Goal: Entertainment & Leisure: Consume media (video, audio)

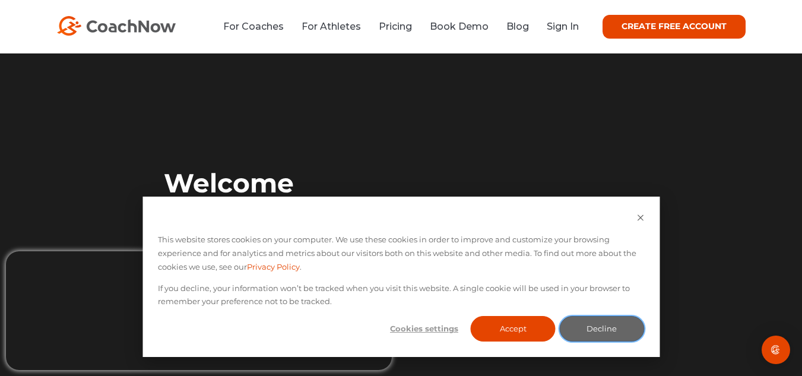
click at [597, 324] on button "Decline" at bounding box center [601, 329] width 85 height 26
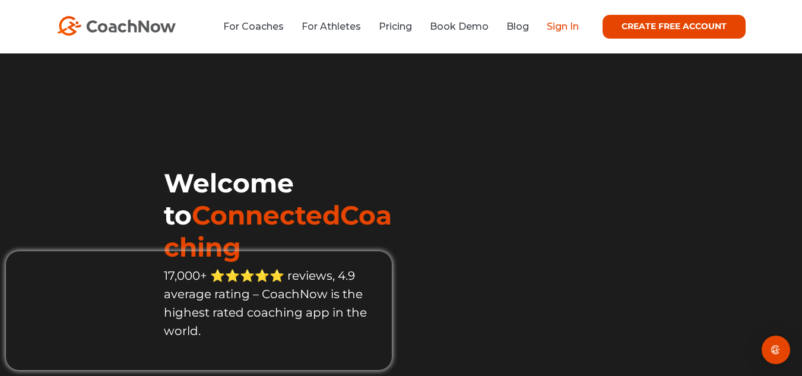
click at [564, 27] on link "Sign In" at bounding box center [563, 26] width 32 height 11
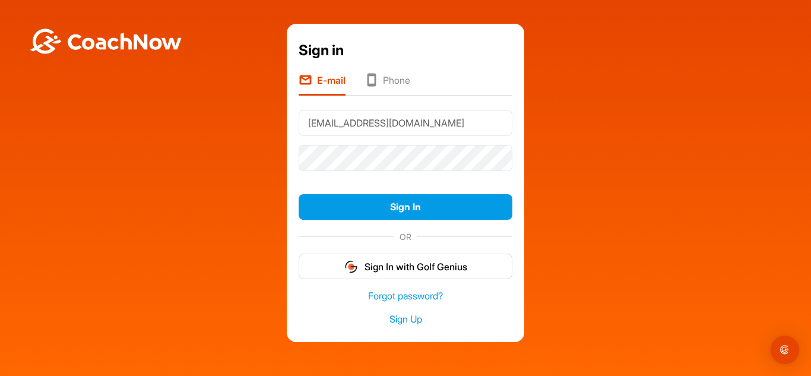
type input "Enright_ger@yahoo.com"
click at [299, 194] on button "Sign In" at bounding box center [406, 207] width 214 height 26
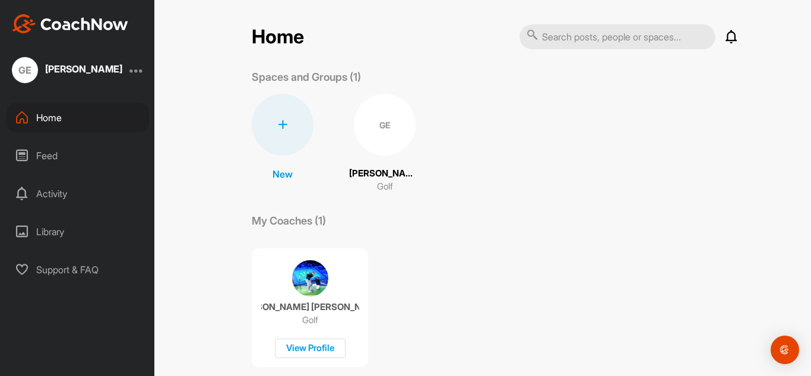
click at [382, 141] on div "GE" at bounding box center [385, 125] width 62 height 62
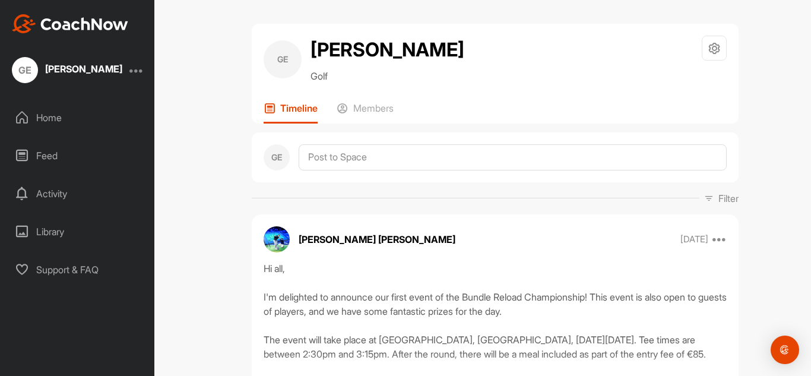
click at [198, 172] on div "GE [PERSON_NAME] Golf Space Settings Your Notifications Leave Space Timeline Me…" at bounding box center [495, 188] width 632 height 376
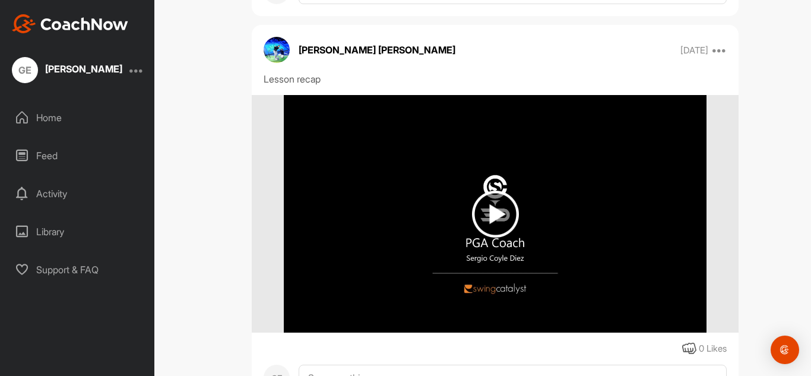
scroll to position [1970, 0]
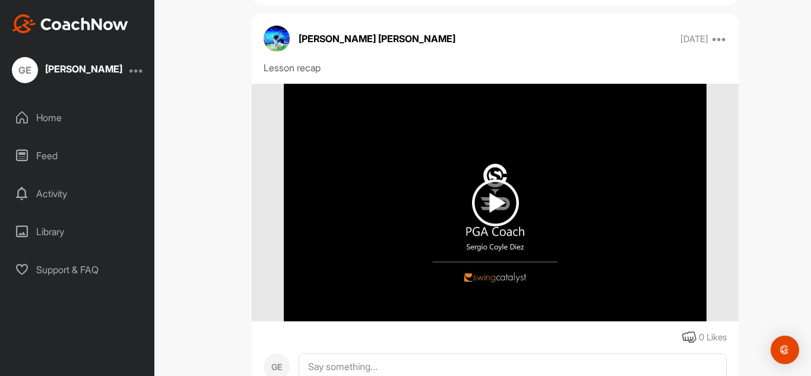
click at [501, 214] on img at bounding box center [495, 202] width 47 height 47
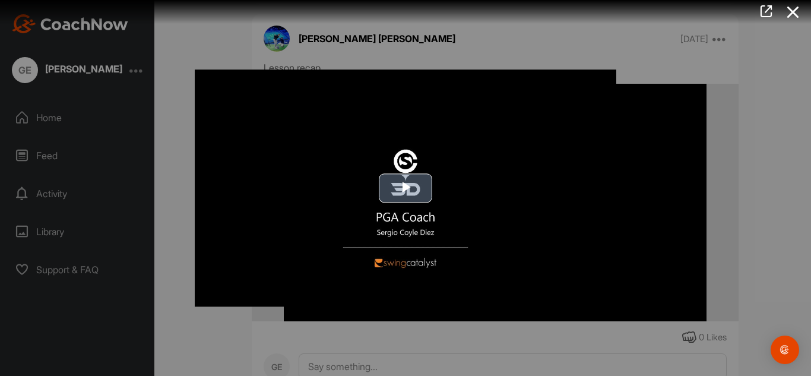
click at [405, 188] on span "Video Player" at bounding box center [405, 188] width 0 height 0
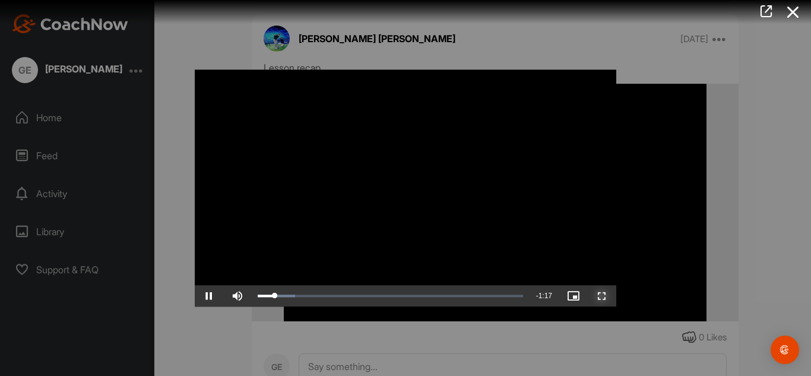
click at [598, 296] on span "Video Player" at bounding box center [602, 296] width 28 height 0
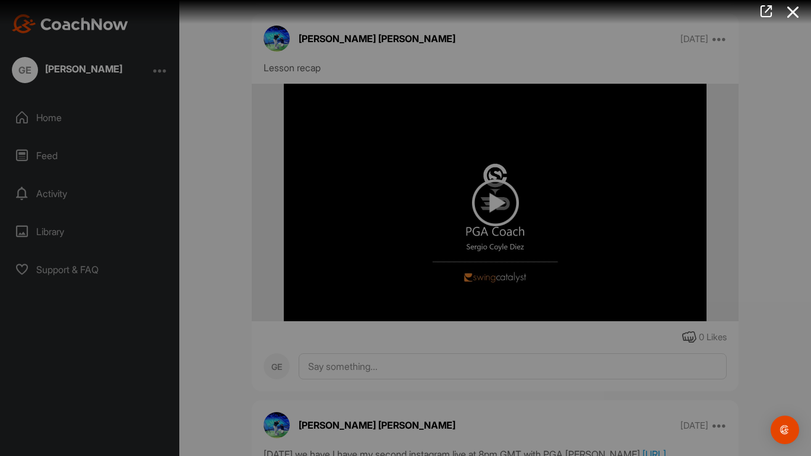
click at [208, 229] on video "Video Player" at bounding box center [405, 228] width 445 height 24
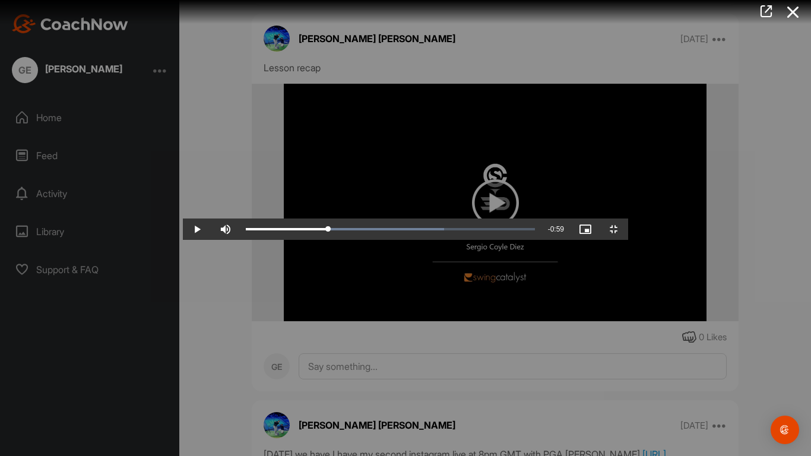
click at [208, 229] on video "Video Player" at bounding box center [405, 228] width 445 height 24
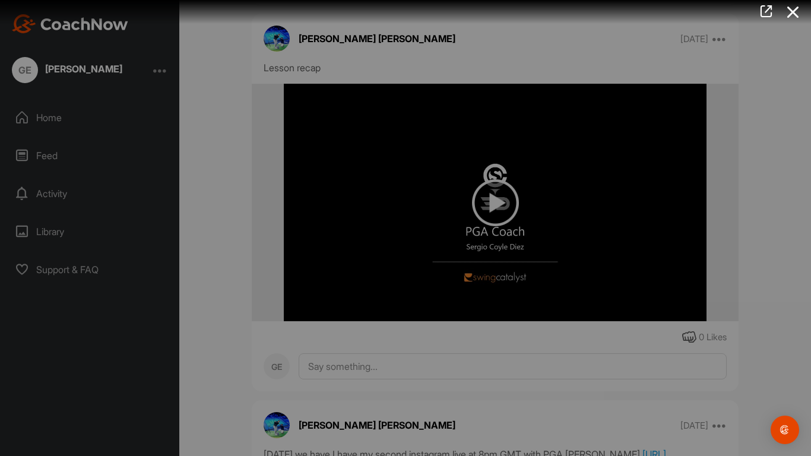
click at [208, 229] on video "Video Player" at bounding box center [405, 228] width 445 height 24
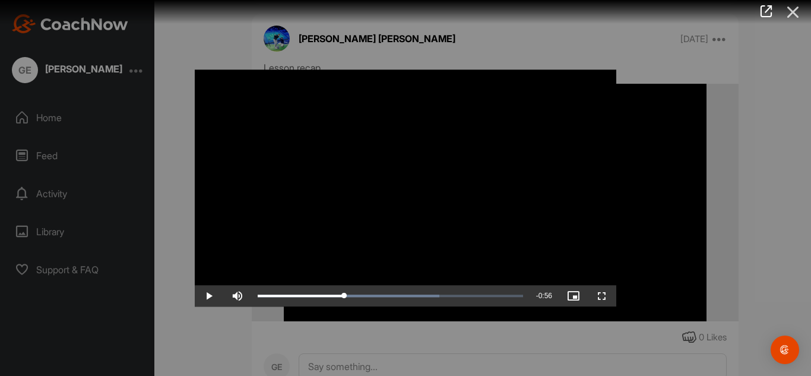
click at [787, 12] on icon at bounding box center [792, 12] width 27 height 22
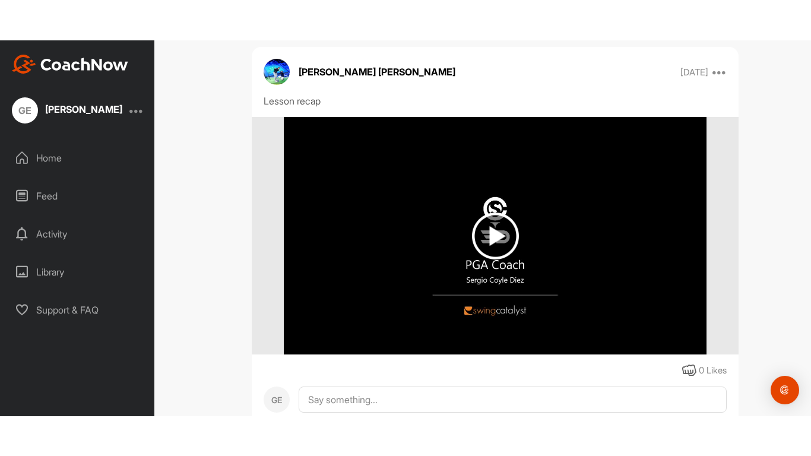
scroll to position [2769, 0]
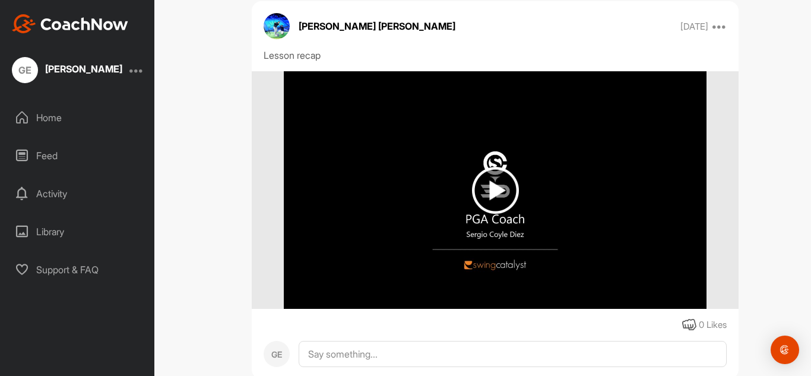
click at [483, 205] on img at bounding box center [495, 190] width 47 height 47
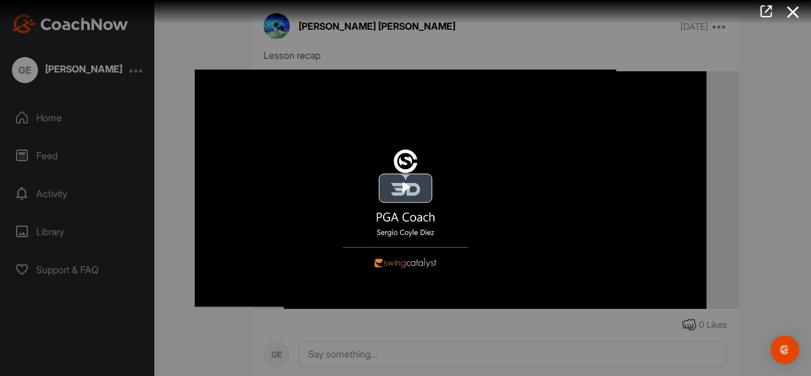
click at [405, 188] on span "Video Player" at bounding box center [405, 188] width 0 height 0
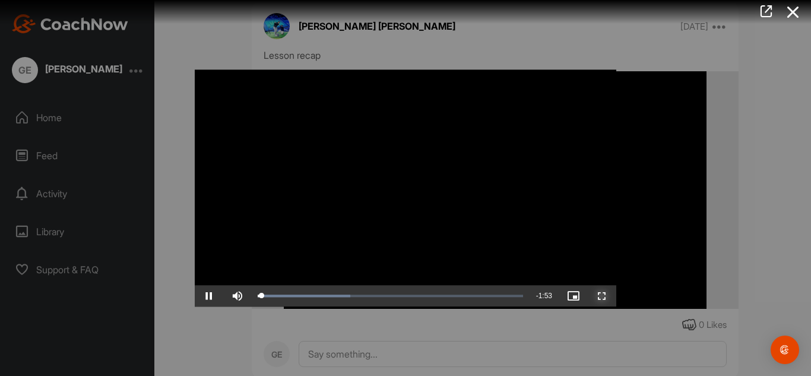
click at [599, 296] on span "Video Player" at bounding box center [602, 296] width 28 height 0
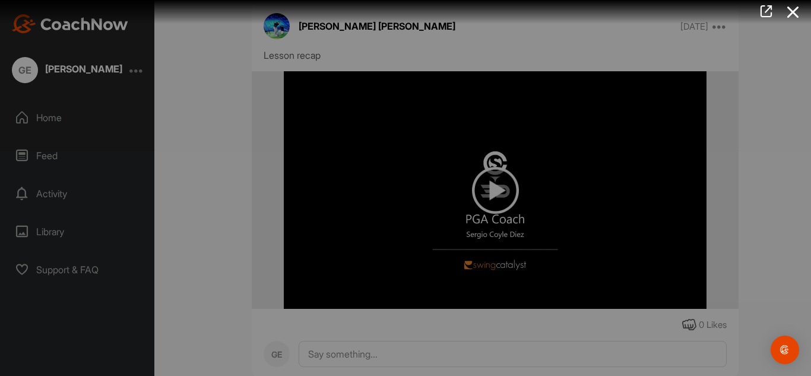
scroll to position [2747, 0]
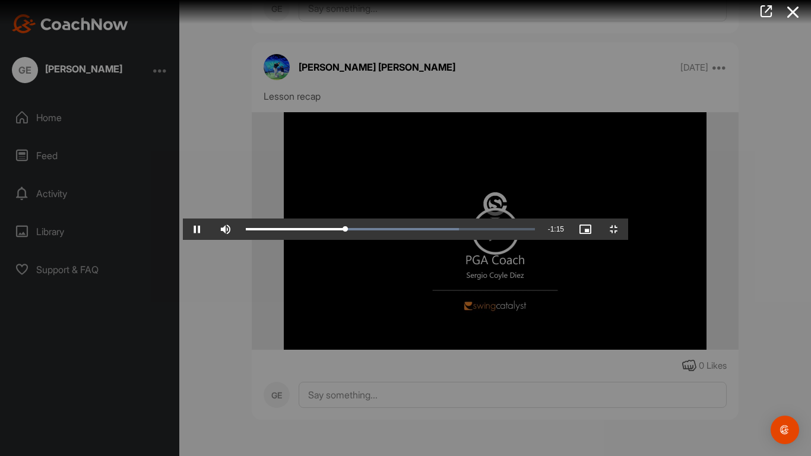
click at [372, 240] on video "Video Player" at bounding box center [405, 228] width 445 height 24
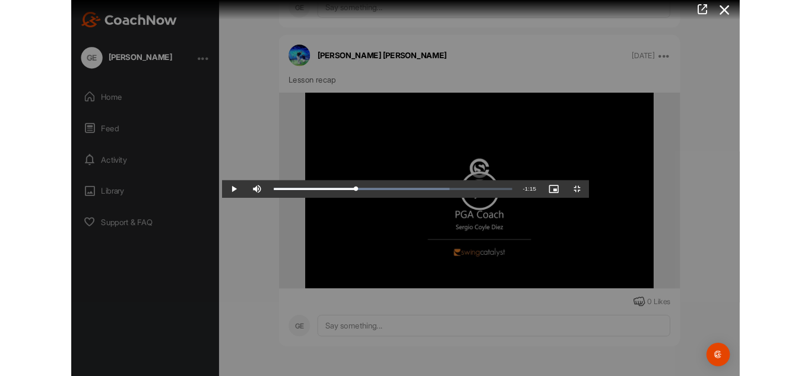
scroll to position [2769, 0]
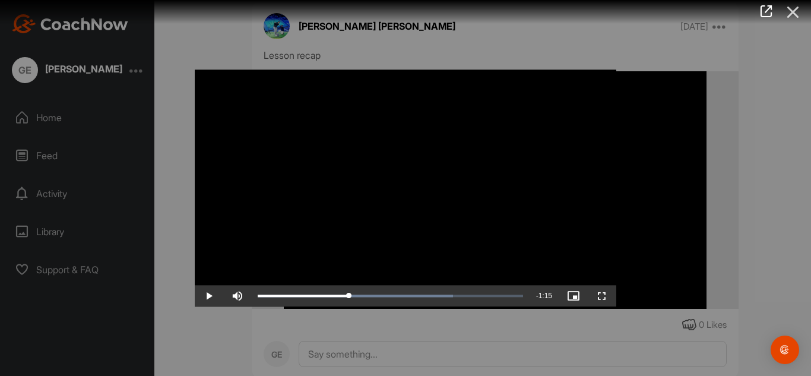
click at [791, 15] on icon at bounding box center [792, 12] width 27 height 22
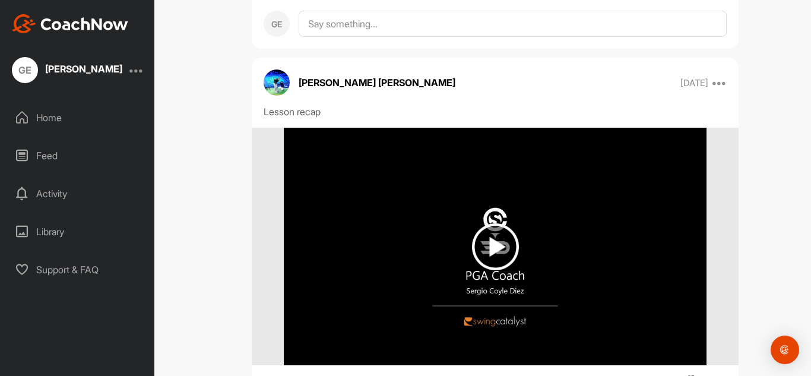
scroll to position [1937, 0]
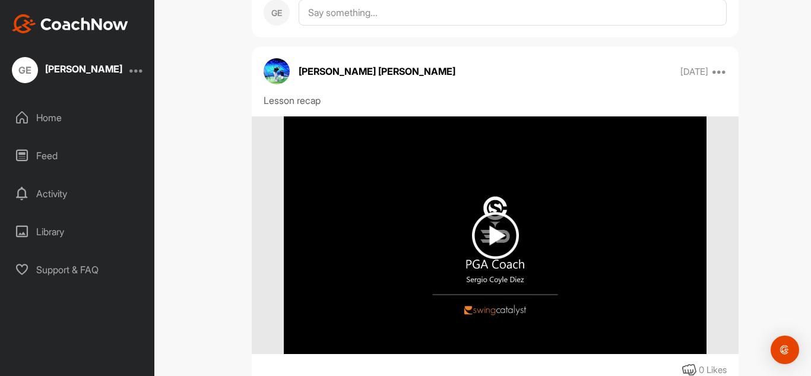
click at [496, 243] on img at bounding box center [495, 235] width 47 height 47
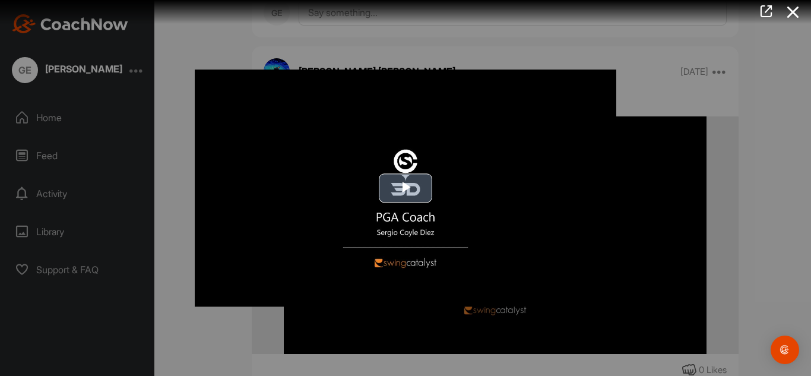
click at [405, 188] on span "Video Player" at bounding box center [405, 188] width 0 height 0
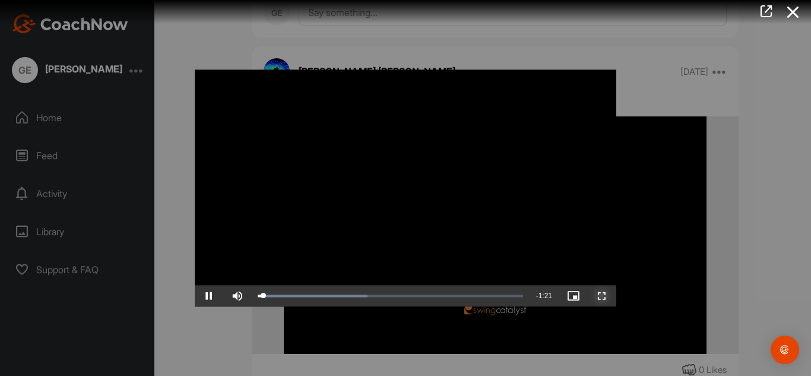
click at [605, 296] on span "Video Player" at bounding box center [602, 296] width 28 height 0
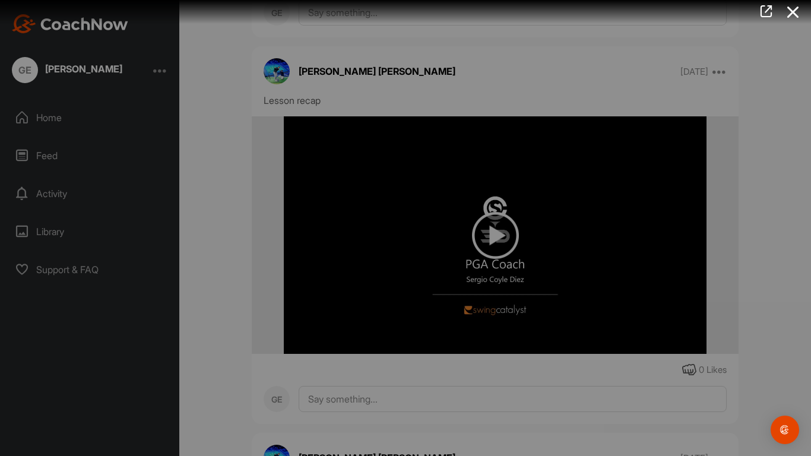
click at [605, 240] on video "Video Player" at bounding box center [405, 228] width 445 height 24
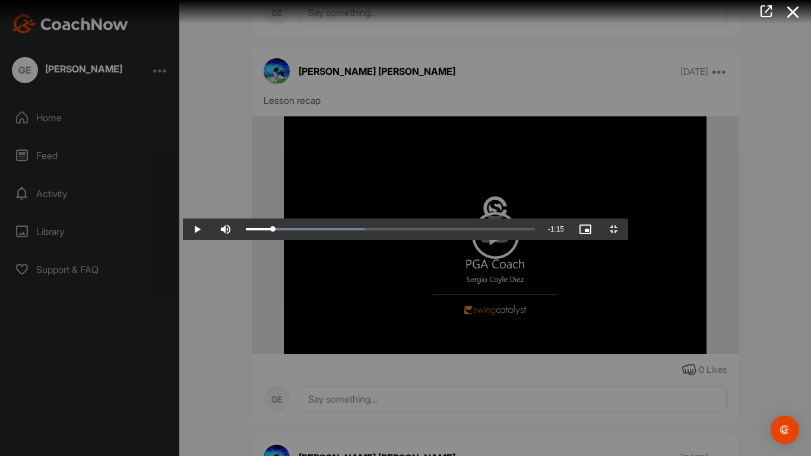
click at [467, 240] on video "Video Player" at bounding box center [405, 228] width 445 height 24
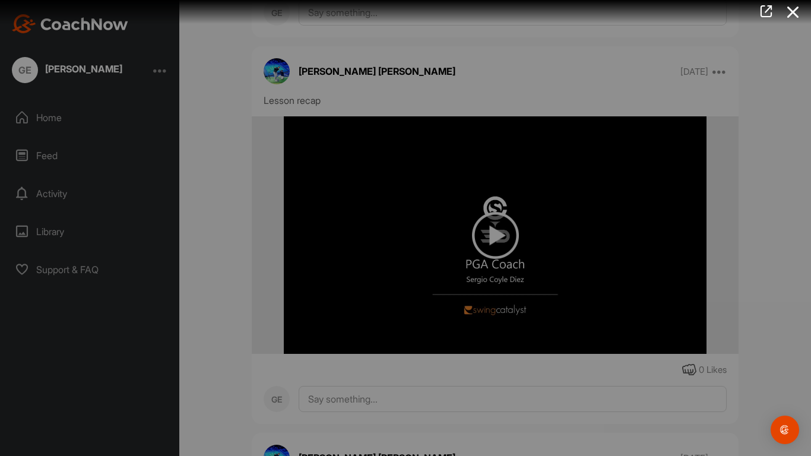
click at [366, 240] on video "Video Player" at bounding box center [405, 228] width 445 height 24
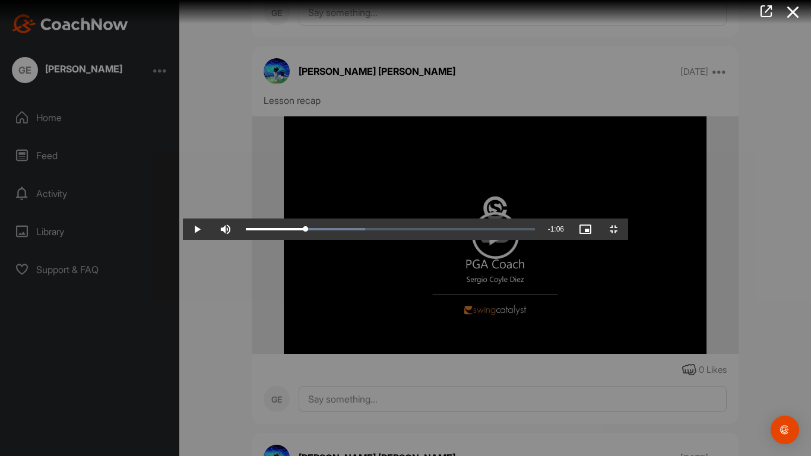
click at [366, 240] on video "Video Player" at bounding box center [405, 228] width 445 height 24
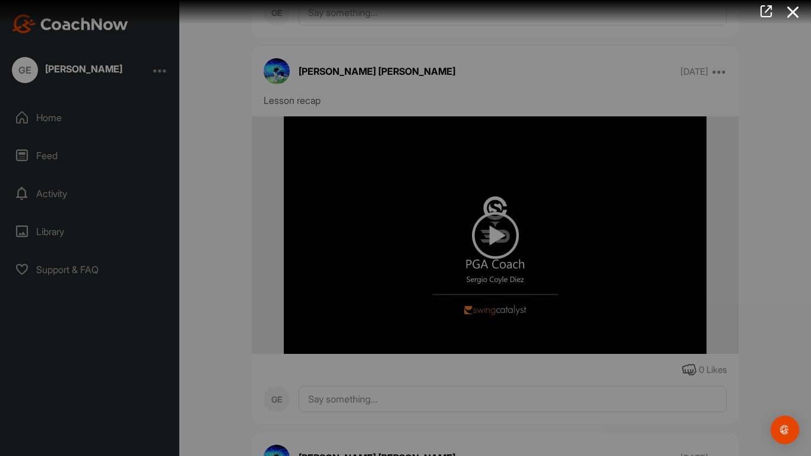
click at [366, 240] on video "Video Player" at bounding box center [405, 228] width 445 height 24
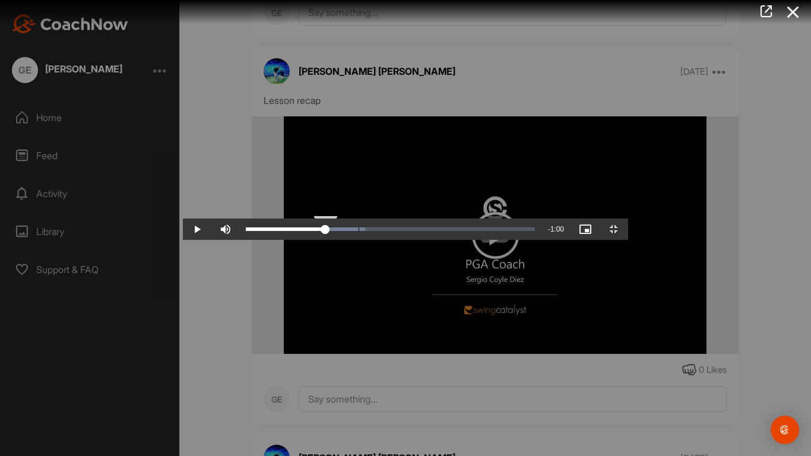
click at [240, 240] on div "Loaded : 41.38% 0:14 0:22" at bounding box center [390, 228] width 301 height 21
click at [240, 240] on div "Loaded : 41.38% 0:08 0:14" at bounding box center [390, 228] width 301 height 21
click at [183, 240] on video "Video Player" at bounding box center [405, 228] width 445 height 24
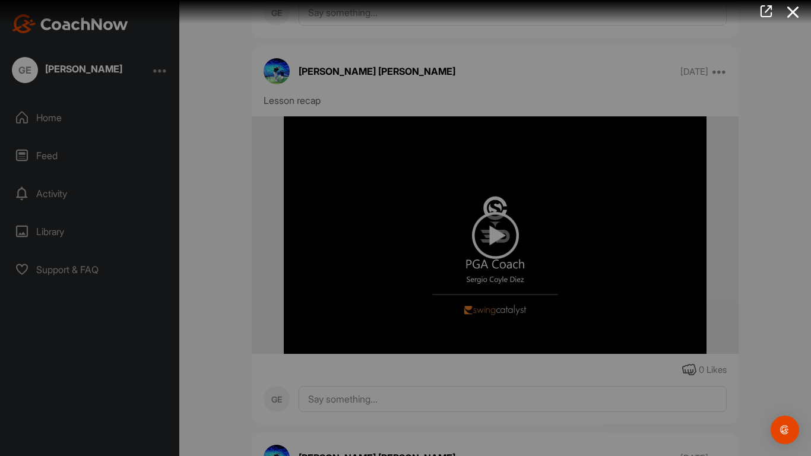
click at [183, 240] on video "Video Player" at bounding box center [405, 228] width 445 height 24
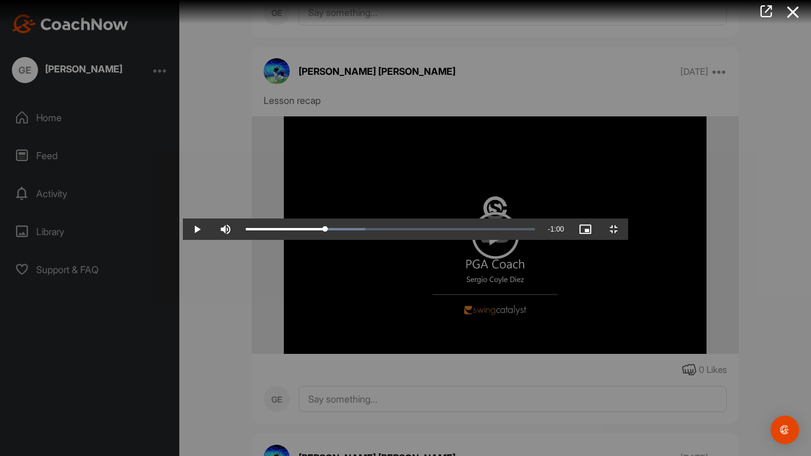
click at [245, 216] on video "Video Player" at bounding box center [405, 228] width 445 height 24
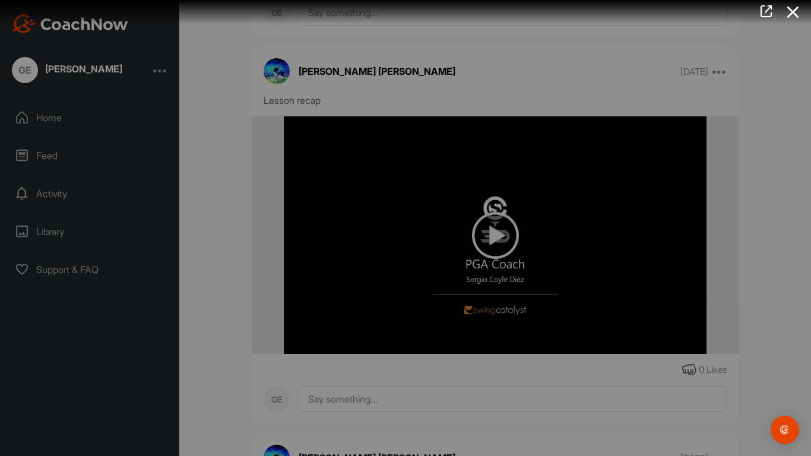
click at [245, 216] on video "Video Player" at bounding box center [405, 228] width 445 height 24
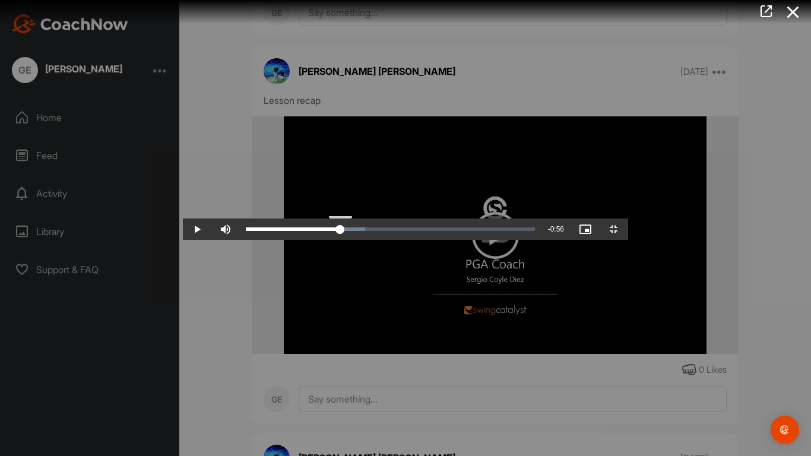
click at [240, 240] on div "Loaded : 41.38% 0:11 0:26" at bounding box center [390, 228] width 301 height 21
click at [300, 231] on div "0:06" at bounding box center [300, 229] width 1 height 4
click at [183, 229] on span "Video Player" at bounding box center [197, 229] width 28 height 0
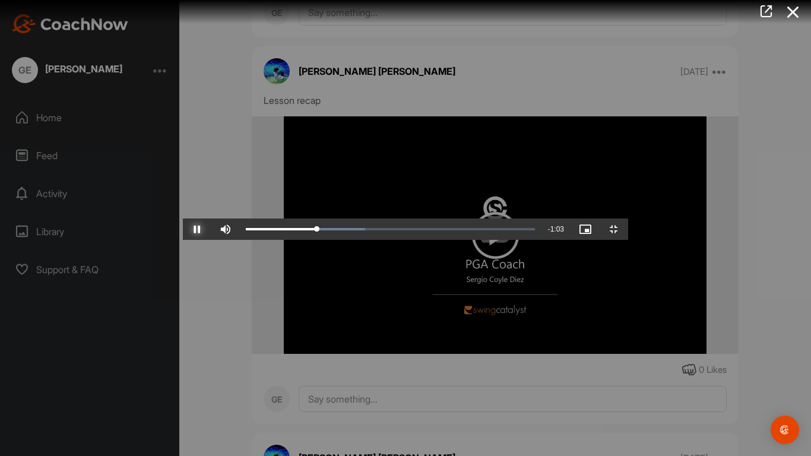
click at [183, 229] on span "Video Player" at bounding box center [197, 229] width 28 height 0
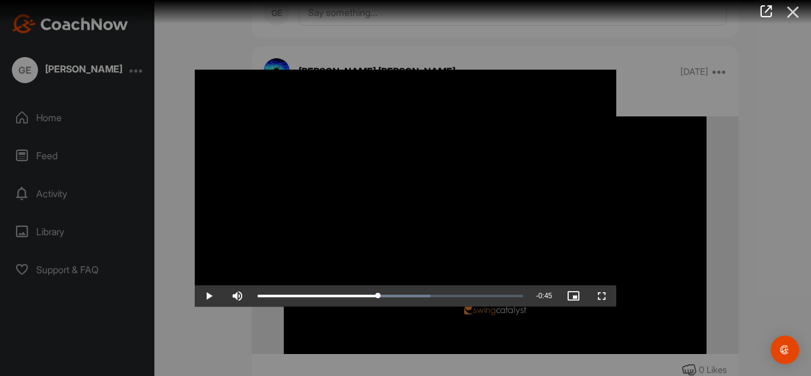
click at [790, 12] on icon at bounding box center [792, 12] width 27 height 22
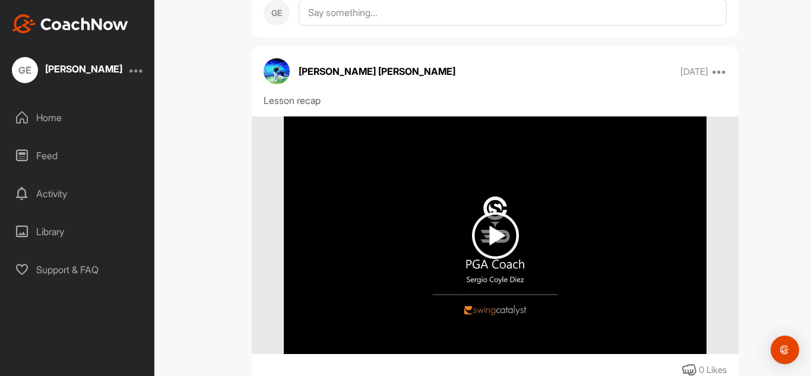
click at [135, 73] on div at bounding box center [136, 70] width 14 height 14
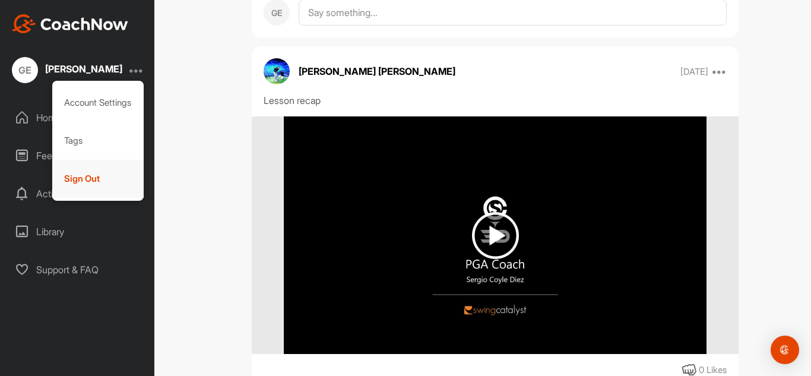
click at [96, 170] on div "Sign Out" at bounding box center [98, 179] width 92 height 38
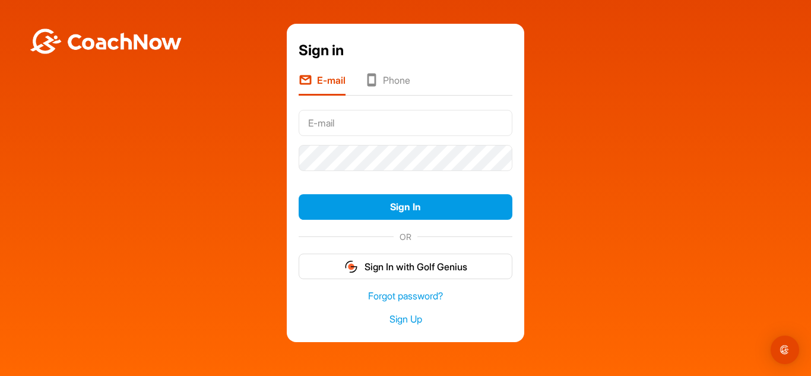
click at [329, 110] on input "text" at bounding box center [406, 123] width 214 height 26
click at [329, 120] on input "text" at bounding box center [406, 123] width 214 height 26
click at [308, 124] on input "text" at bounding box center [406, 123] width 214 height 26
